Goal: Task Accomplishment & Management: Complete application form

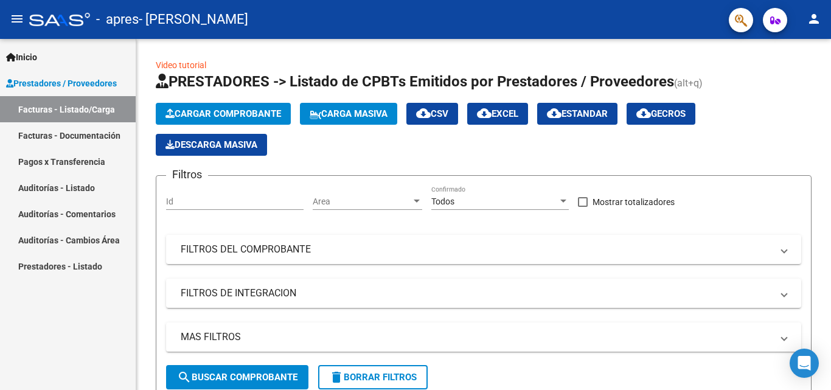
click at [89, 141] on link "Facturas - Documentación" at bounding box center [68, 135] width 136 height 26
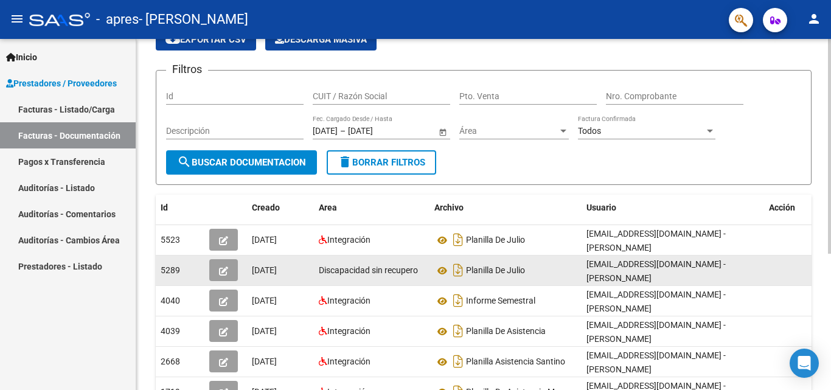
scroll to position [162, 0]
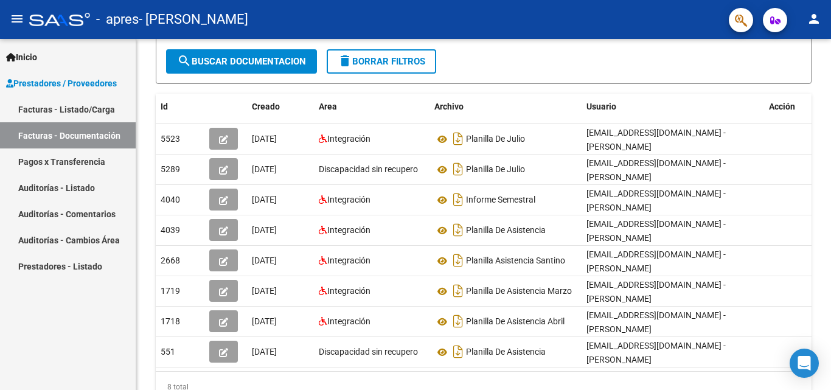
click at [59, 117] on link "Facturas - Listado/Carga" at bounding box center [68, 109] width 136 height 26
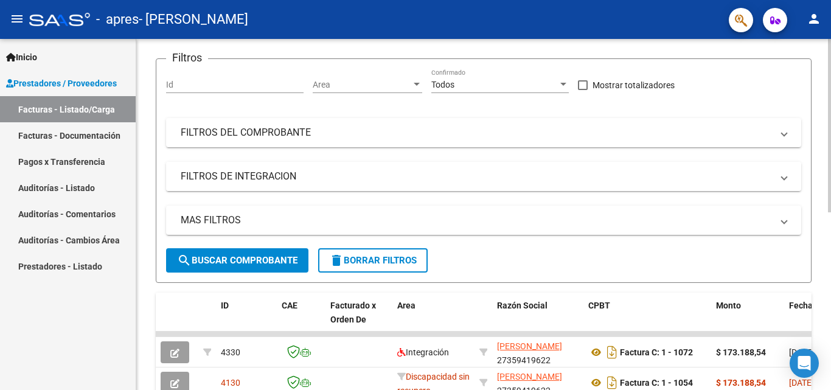
scroll to position [360, 0]
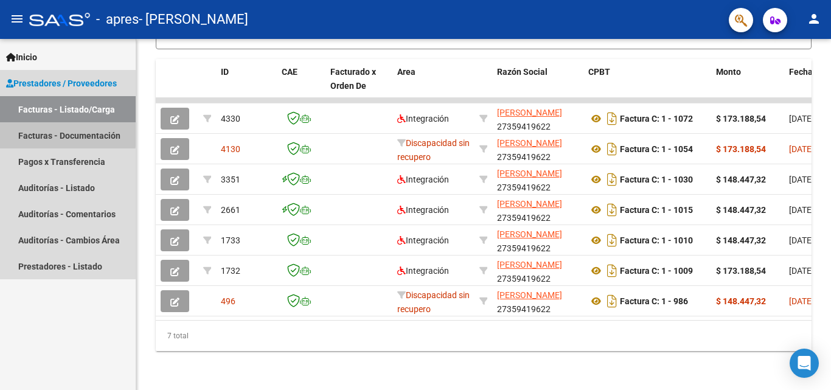
click at [51, 133] on link "Facturas - Documentación" at bounding box center [68, 135] width 136 height 26
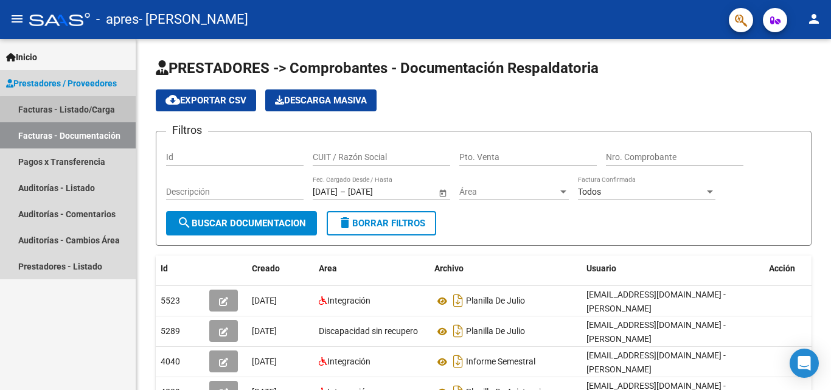
click at [72, 115] on link "Facturas - Listado/Carga" at bounding box center [68, 109] width 136 height 26
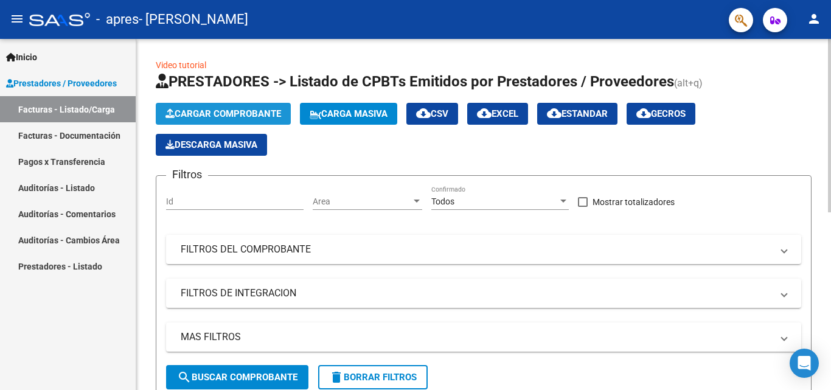
click at [219, 114] on span "Cargar Comprobante" at bounding box center [224, 113] width 116 height 11
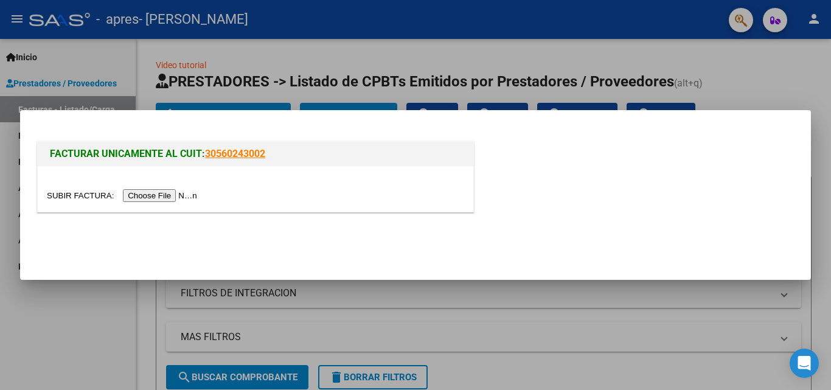
click at [161, 192] on input "file" at bounding box center [124, 195] width 154 height 13
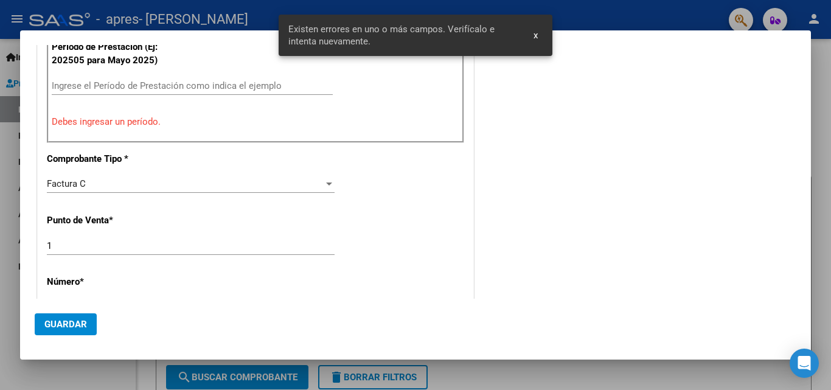
scroll to position [229, 0]
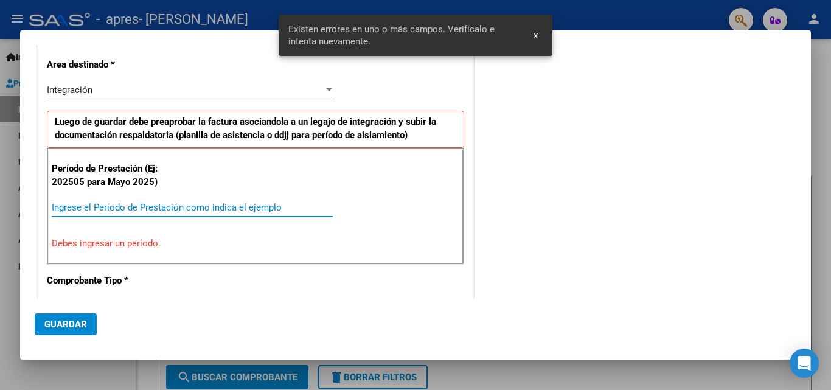
click at [107, 212] on input "Ingrese el Período de Prestación como indica el ejemplo" at bounding box center [192, 207] width 281 height 11
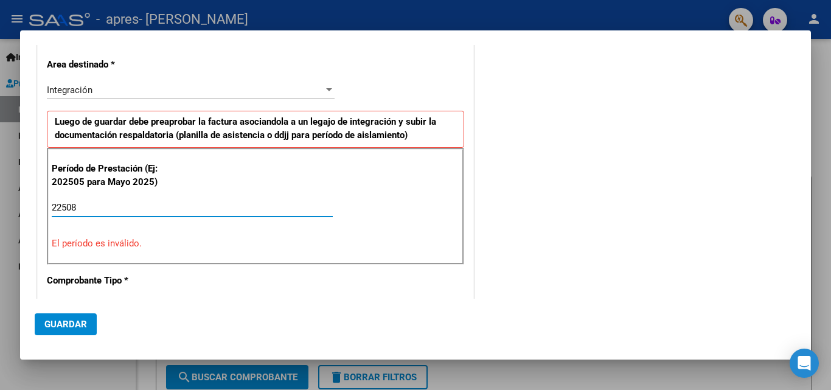
click at [109, 208] on input "22508" at bounding box center [192, 207] width 281 height 11
type input "225082025"
click at [119, 204] on input "225082025" at bounding box center [192, 207] width 281 height 11
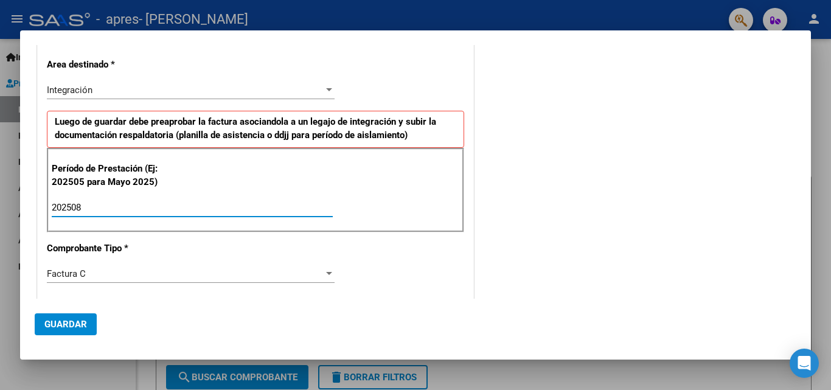
type input "202508"
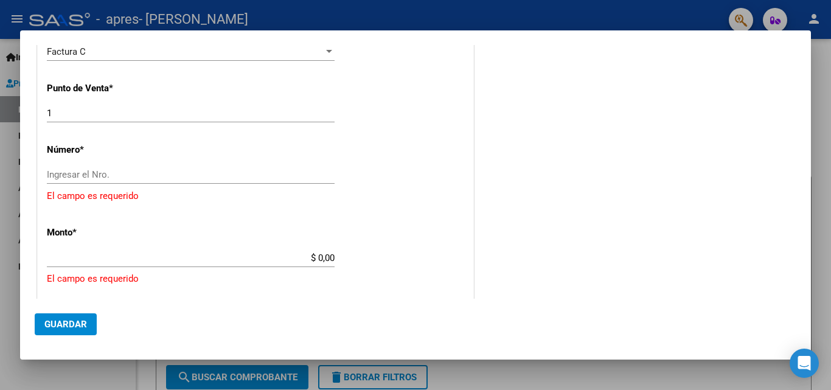
scroll to position [473, 0]
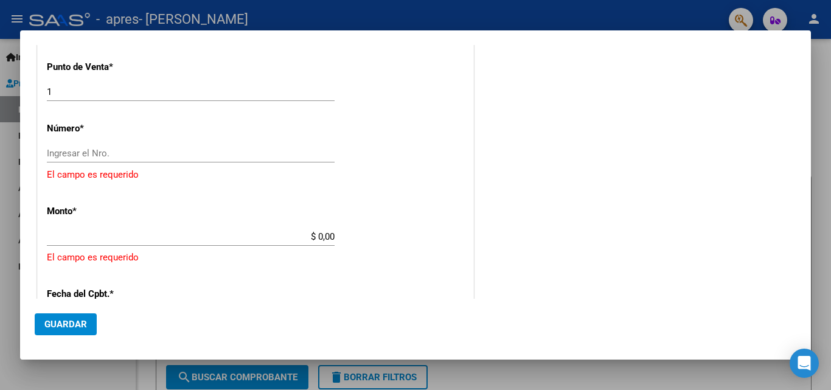
click at [92, 150] on input "Ingresar el Nro." at bounding box center [191, 153] width 288 height 11
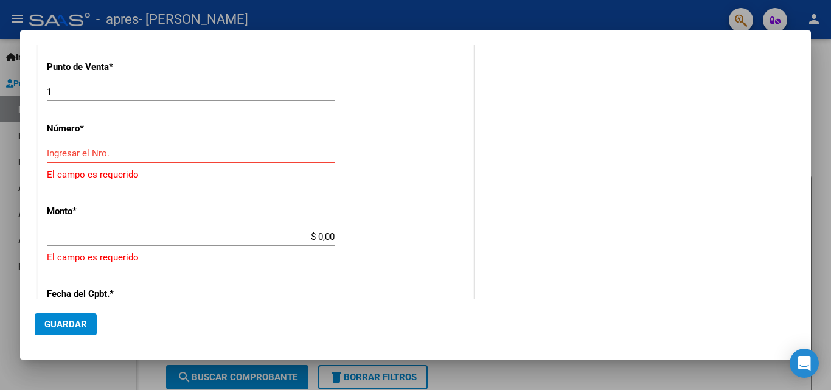
scroll to position [412, 0]
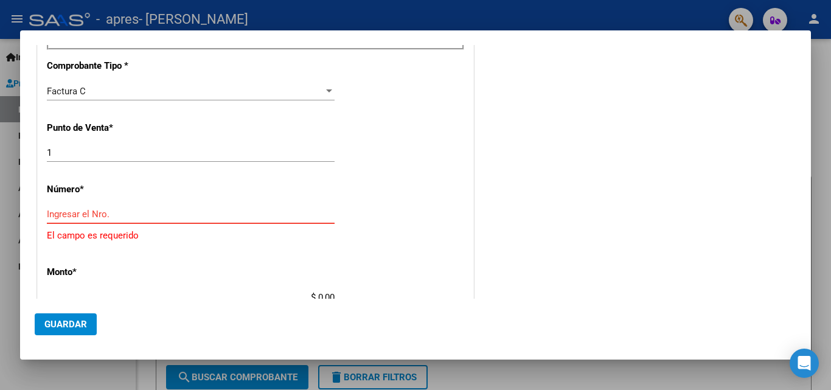
paste input "00001090"
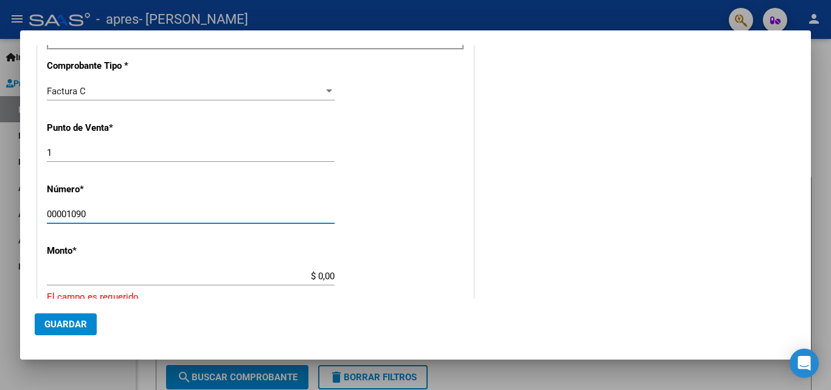
scroll to position [473, 0]
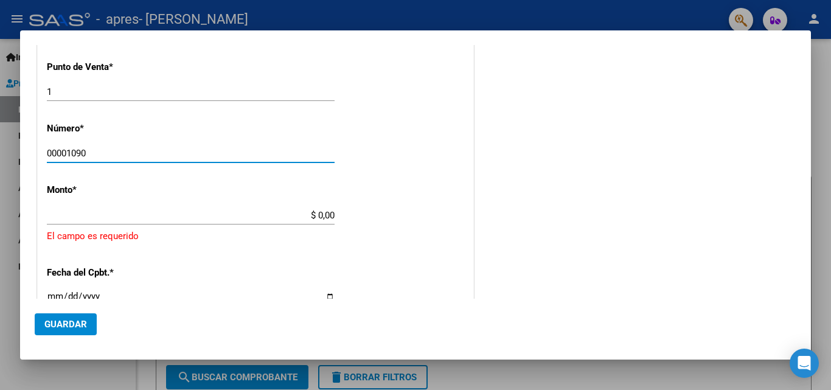
type input "00001090"
click at [251, 215] on input "$ 0,00" at bounding box center [191, 215] width 288 height 11
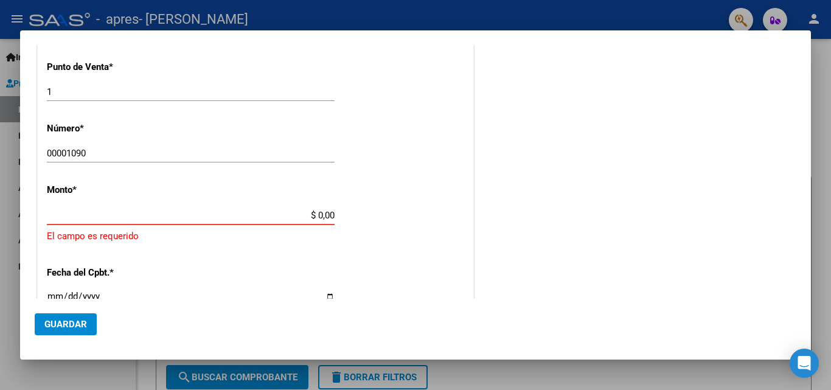
paste input "160817,93"
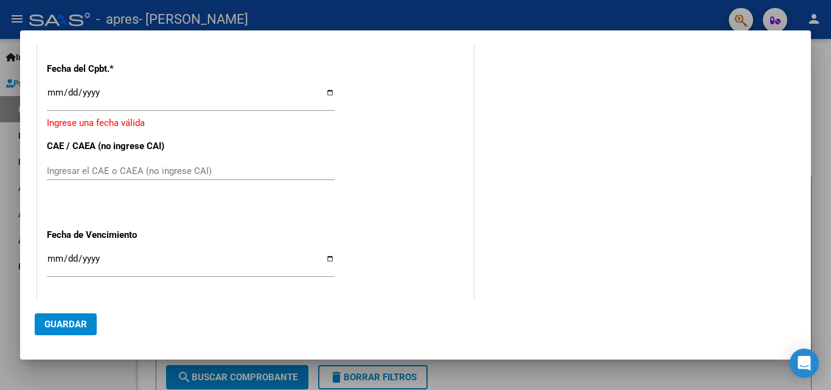
scroll to position [595, 0]
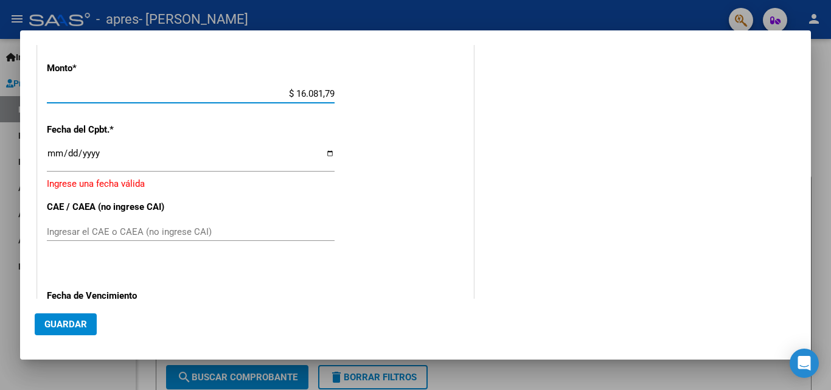
type input "$ 160.817,93"
click at [106, 156] on input "Ingresar la fecha" at bounding box center [191, 158] width 288 height 19
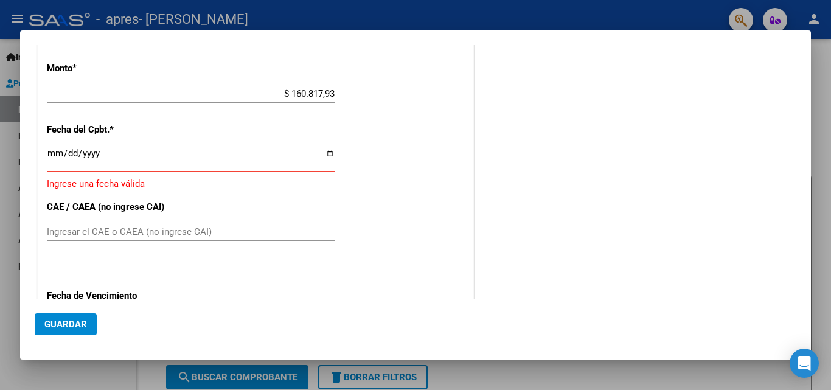
click at [135, 188] on p "Ingrese una fecha válida" at bounding box center [256, 184] width 418 height 14
click at [133, 184] on p "Ingrese una fecha válida" at bounding box center [256, 184] width 418 height 14
click at [216, 235] on input "Ingresar el CAE o CAEA (no ingrese CAI)" at bounding box center [191, 231] width 288 height 11
paste input "75362497635193"
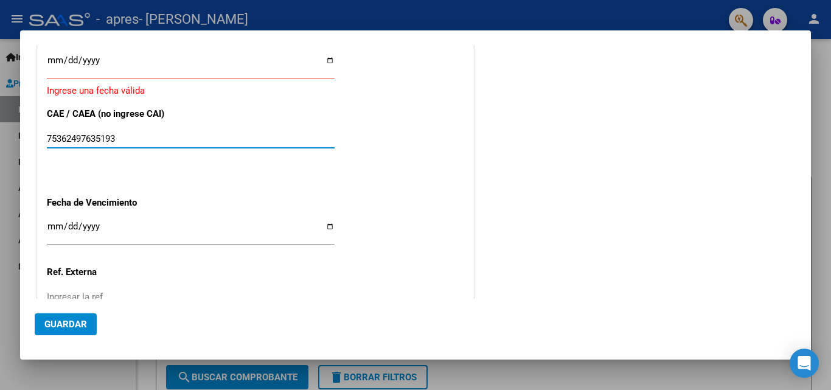
scroll to position [716, 0]
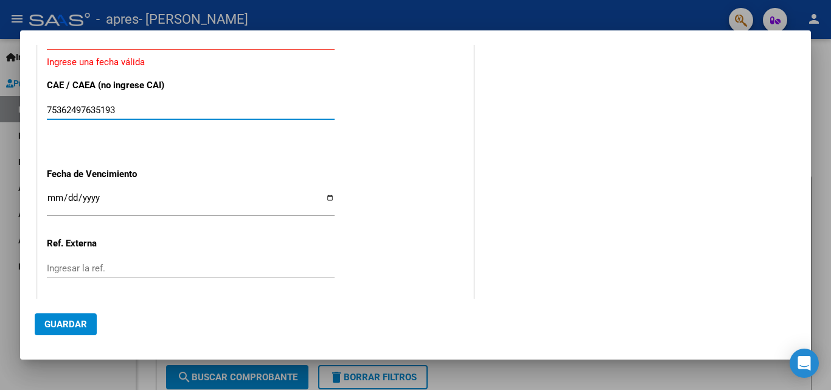
type input "75362497635193"
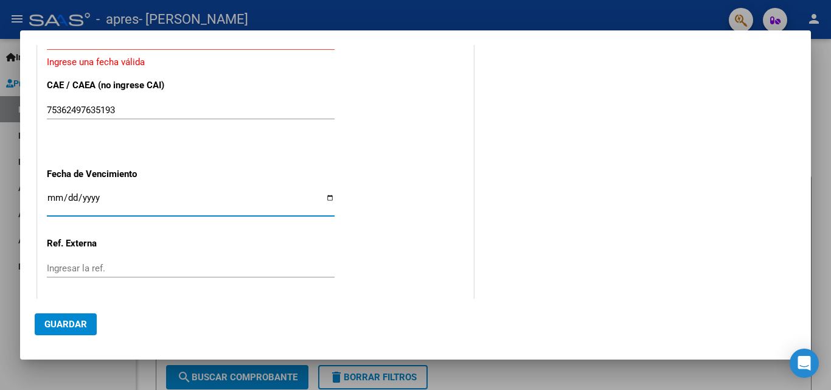
click at [320, 194] on input "Ingresar la fecha" at bounding box center [191, 202] width 288 height 19
click at [321, 194] on input "Ingresar la fecha" at bounding box center [191, 202] width 288 height 19
click at [324, 200] on input "Ingresar la fecha" at bounding box center [191, 202] width 288 height 19
type input "[DATE]"
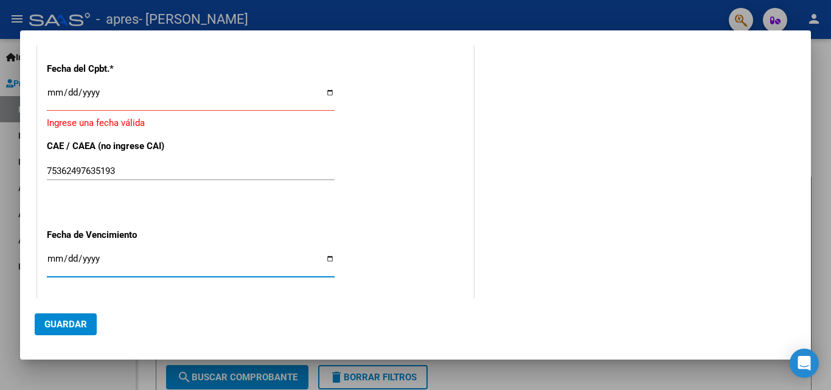
click at [321, 91] on input "Ingresar la fecha" at bounding box center [191, 97] width 288 height 19
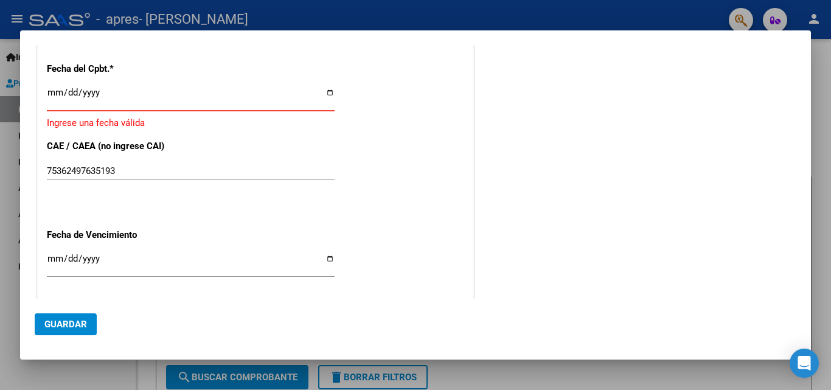
click at [324, 92] on input "Ingresar la fecha" at bounding box center [191, 97] width 288 height 19
click at [326, 96] on input "Ingresar la fecha" at bounding box center [191, 97] width 288 height 19
type input "[DATE]"
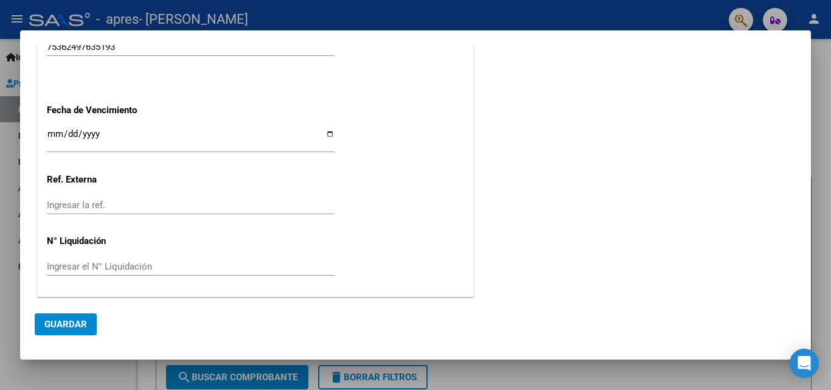
scroll to position [773, 0]
click at [70, 317] on button "Guardar" at bounding box center [66, 324] width 62 height 22
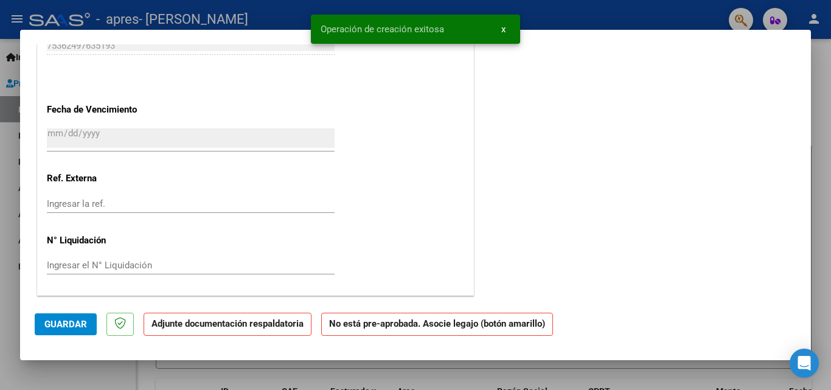
scroll to position [0, 0]
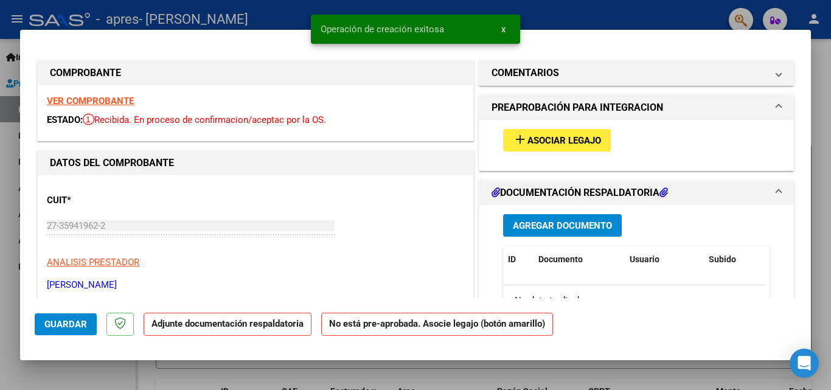
click at [528, 141] on span "Asociar Legajo" at bounding box center [565, 140] width 74 height 11
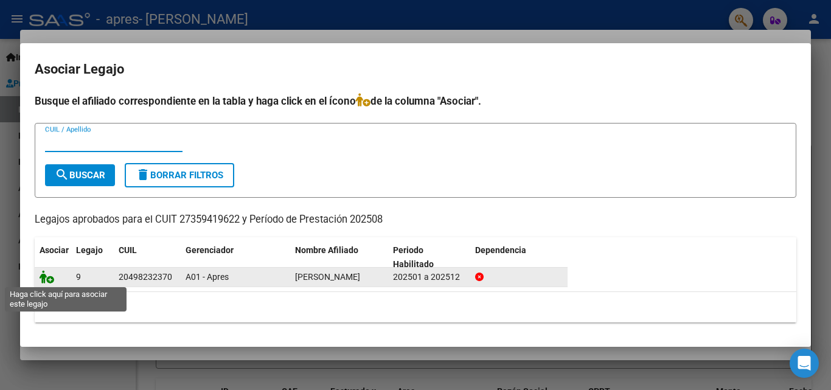
click at [47, 281] on icon at bounding box center [47, 276] width 15 height 13
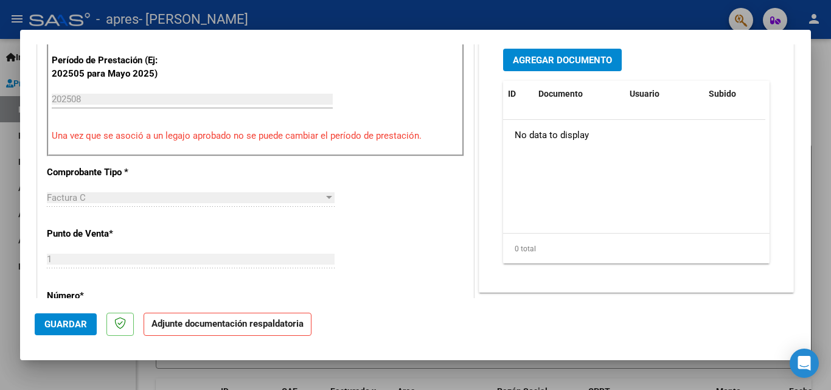
scroll to position [243, 0]
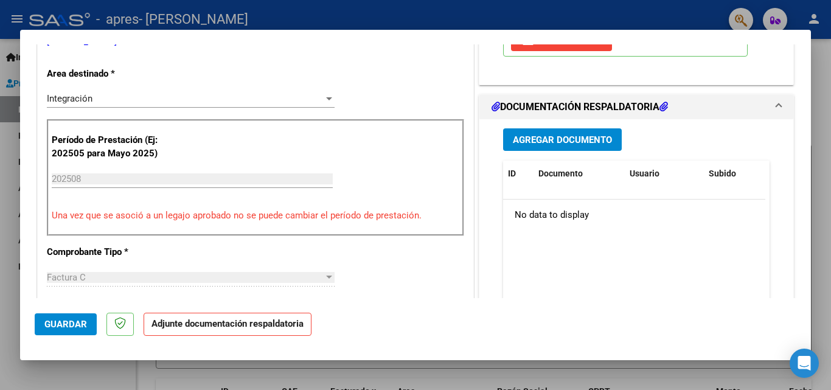
click at [561, 141] on span "Agregar Documento" at bounding box center [562, 140] width 99 height 11
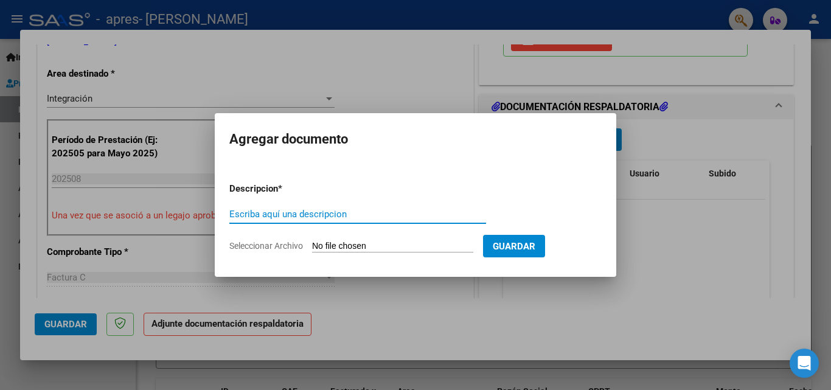
click at [316, 211] on input "Escriba aquí una descripcion" at bounding box center [357, 214] width 257 height 11
type input "Planilla agosto"
click at [363, 241] on input "Seleccionar Archivo" at bounding box center [392, 247] width 161 height 12
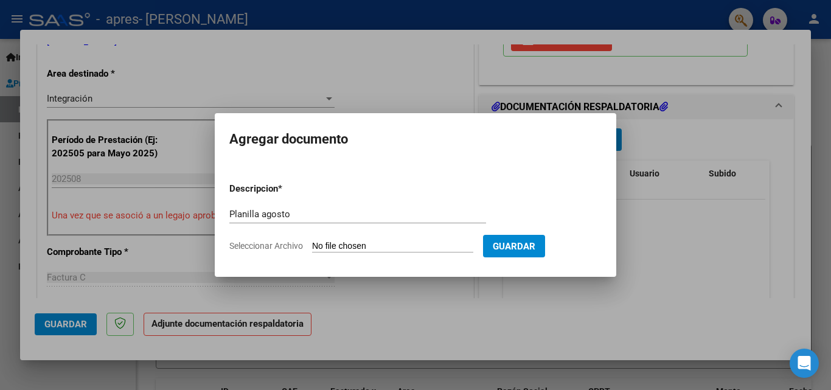
type input "C:\fakepath\planills Santino [DATE].pdf"
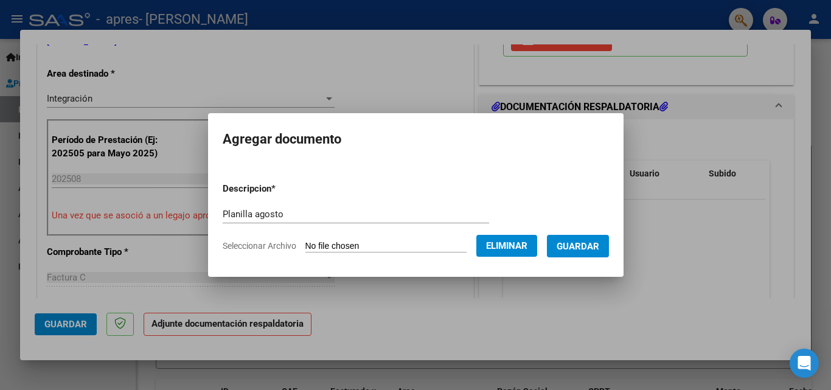
click at [578, 252] on button "Guardar" at bounding box center [578, 246] width 62 height 23
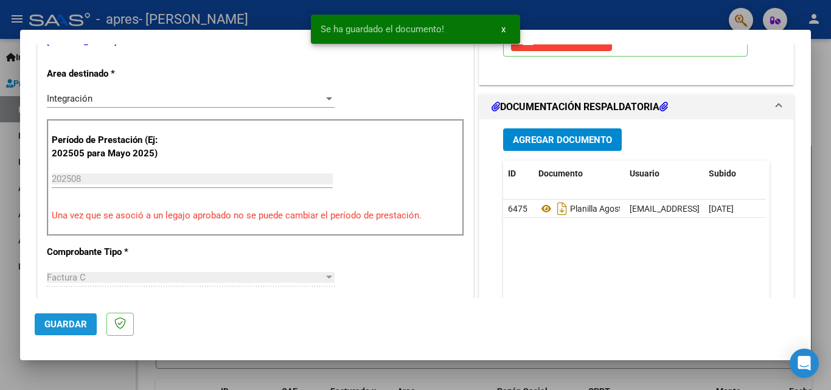
click at [71, 320] on span "Guardar" at bounding box center [65, 324] width 43 height 11
click at [819, 91] on div at bounding box center [415, 195] width 831 height 390
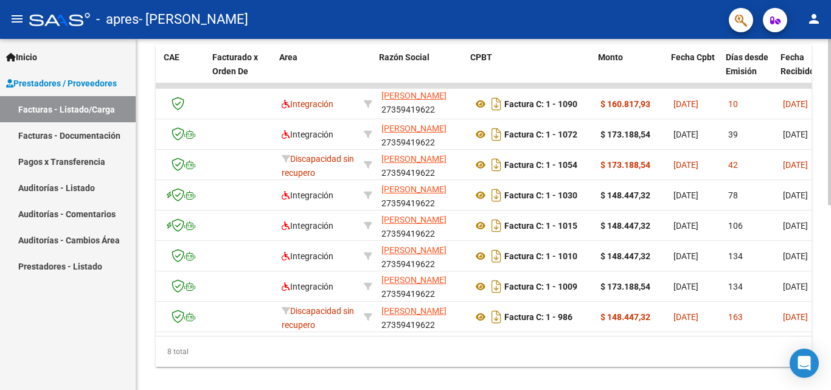
scroll to position [0, 130]
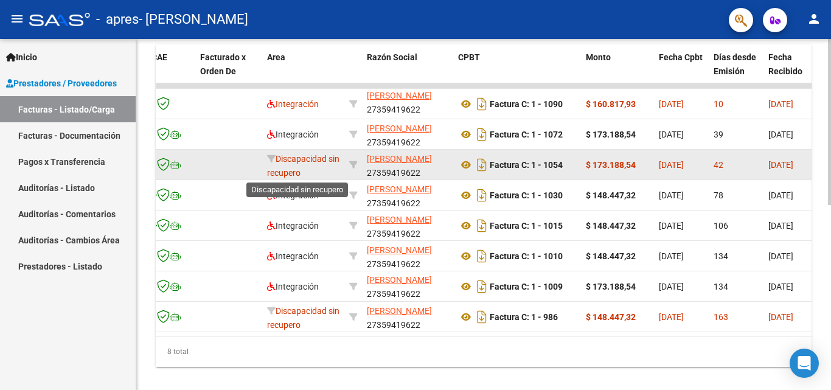
click at [302, 169] on span "Discapacidad sin recupero" at bounding box center [303, 166] width 72 height 24
click at [277, 156] on span "Discapacidad sin recupero" at bounding box center [303, 166] width 72 height 24
click at [302, 155] on span "Discapacidad sin recupero" at bounding box center [303, 166] width 72 height 24
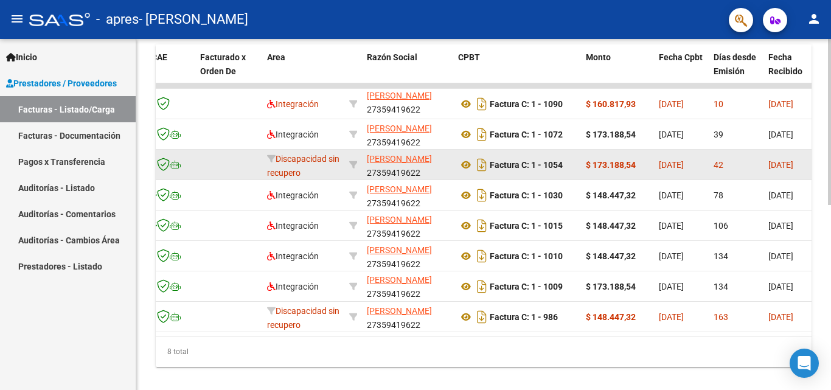
click at [302, 155] on span "Discapacidad sin recupero" at bounding box center [303, 166] width 72 height 24
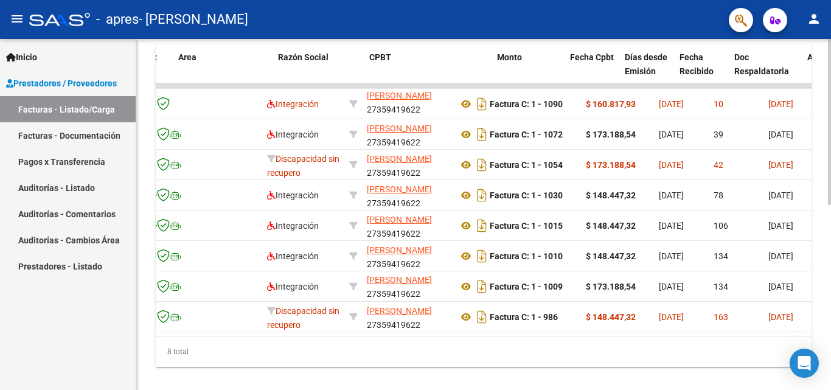
scroll to position [0, 268]
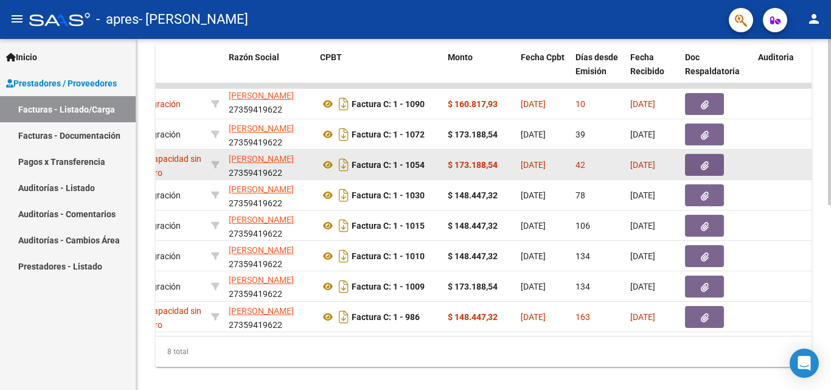
click at [695, 170] on button "button" at bounding box center [704, 165] width 39 height 22
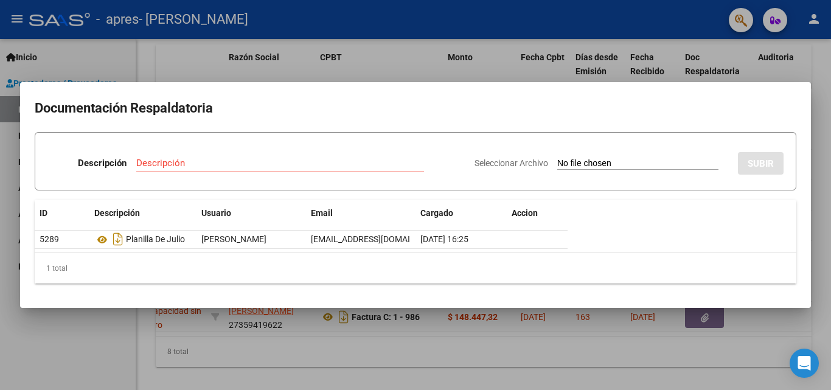
click at [831, 262] on div at bounding box center [415, 195] width 831 height 390
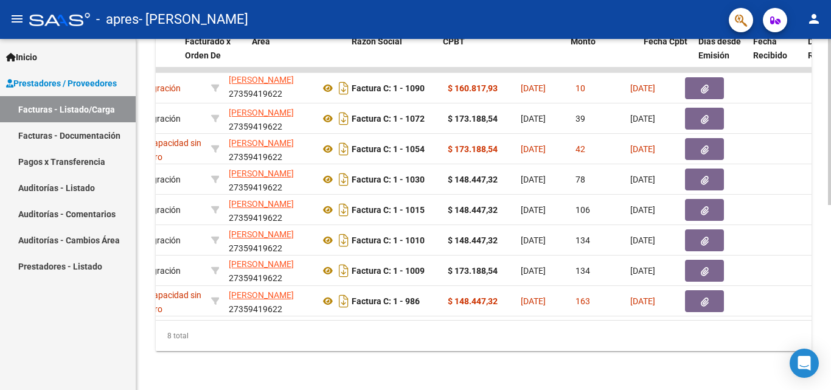
scroll to position [0, 0]
